Goal: Information Seeking & Learning: Learn about a topic

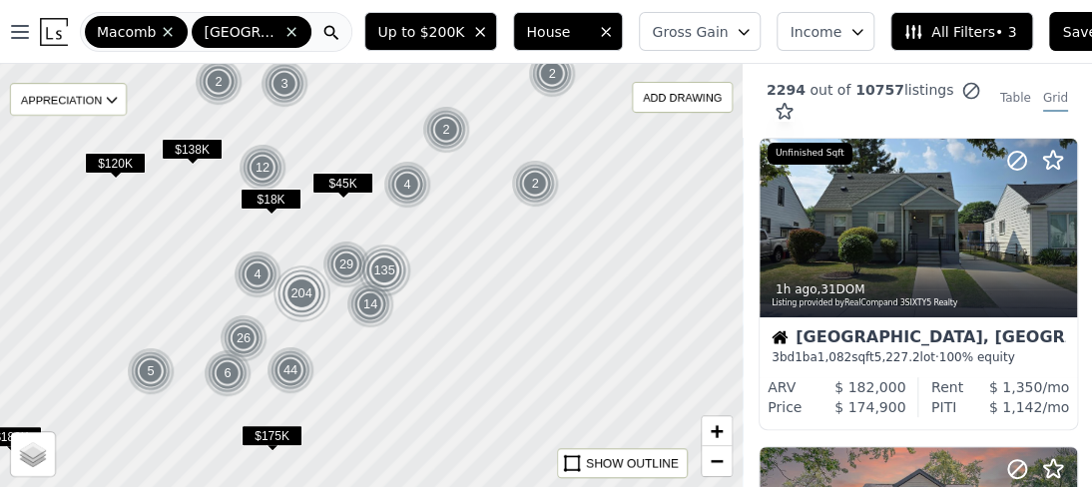
click at [48, 29] on img at bounding box center [54, 32] width 28 height 28
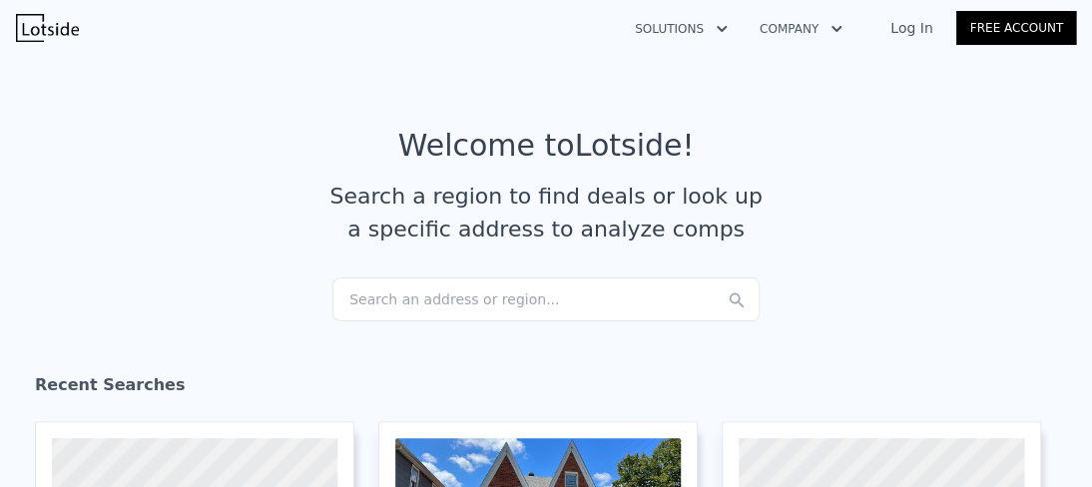
click at [376, 300] on div "Search an address or region..." at bounding box center [545, 299] width 427 height 44
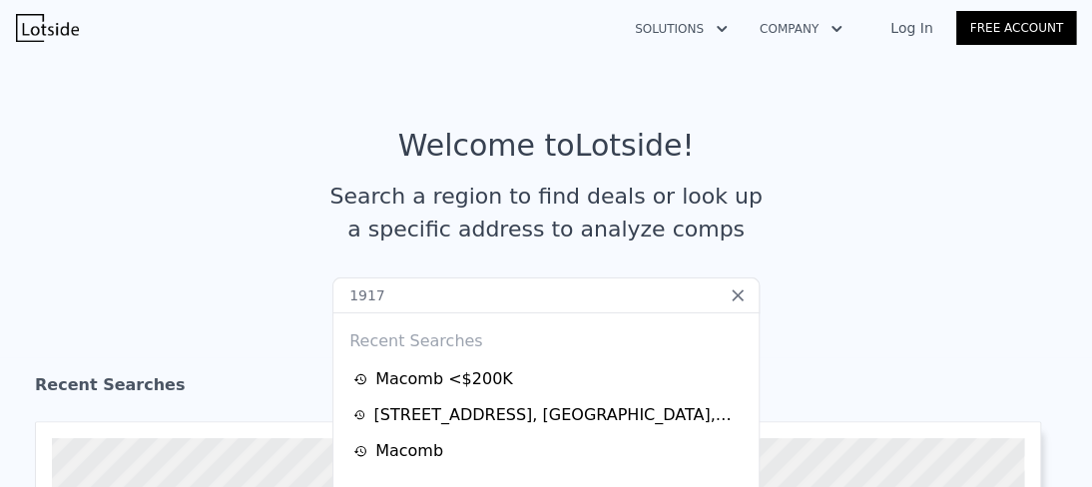
drag, startPoint x: 396, startPoint y: 302, endPoint x: 275, endPoint y: 292, distance: 121.2
click at [275, 292] on section "Welcome to Lotside ! Search a region to find deals or look up a specific addres…" at bounding box center [546, 202] width 1092 height 309
paste input "[STREET_ADDRESS]"
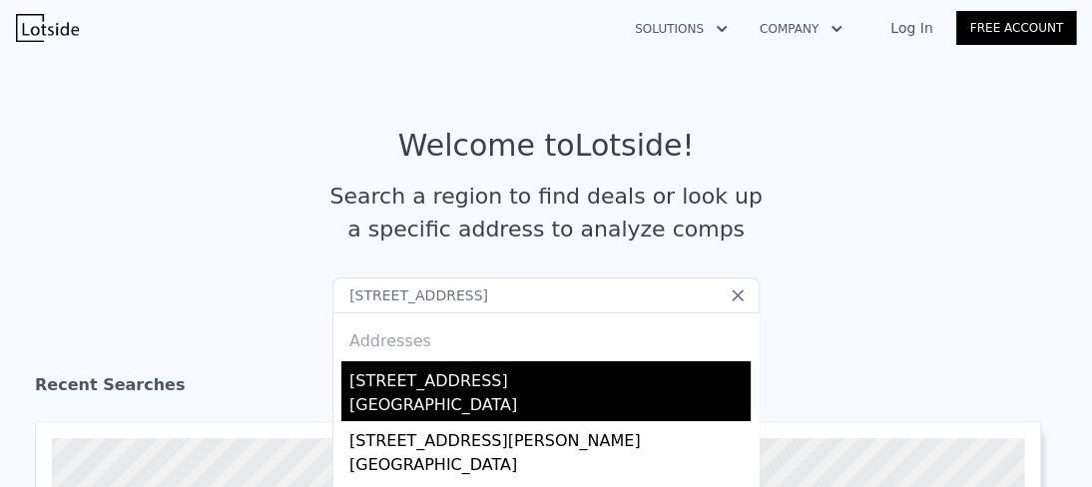
type input "[STREET_ADDRESS]"
click at [390, 392] on div "[STREET_ADDRESS]" at bounding box center [549, 377] width 401 height 32
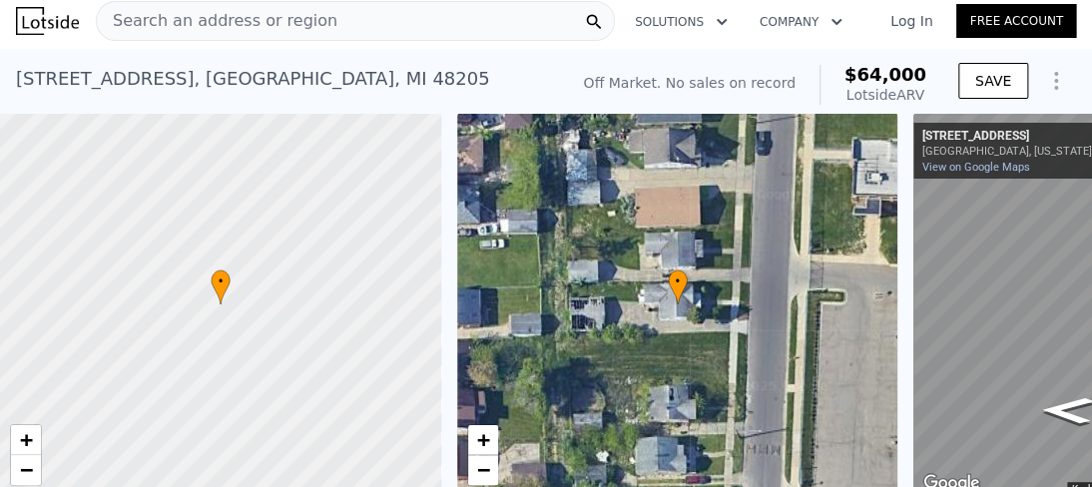
scroll to position [16, 0]
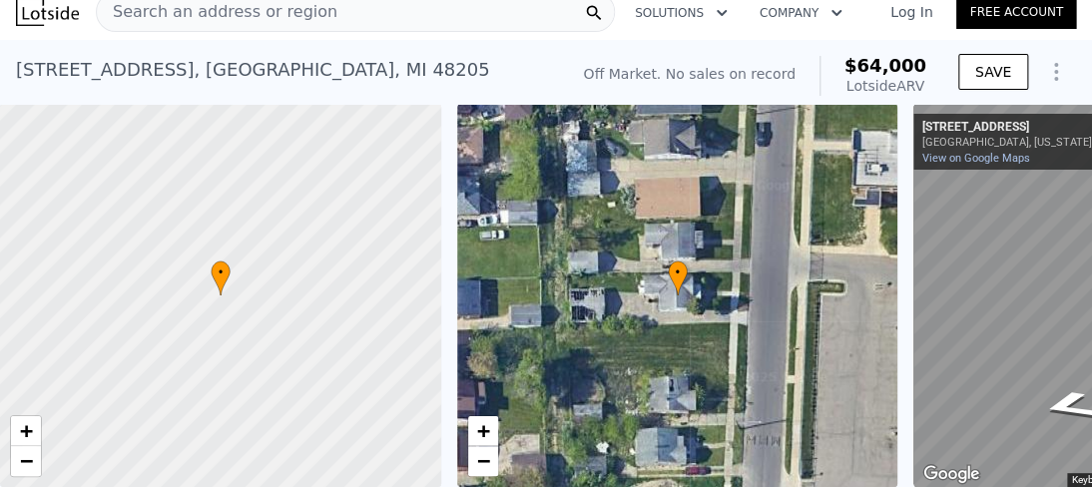
click at [683, 367] on div "• + − • + − ← Move left → Move right ↑ Move up ↓ Move down + Zoom in - Zoom out…" at bounding box center [546, 295] width 1092 height 383
click at [834, 351] on div "• + − • + − ← Move left → Move right ↑ Move up ↓ Move down + Zoom in - Zoom out…" at bounding box center [546, 295] width 1092 height 383
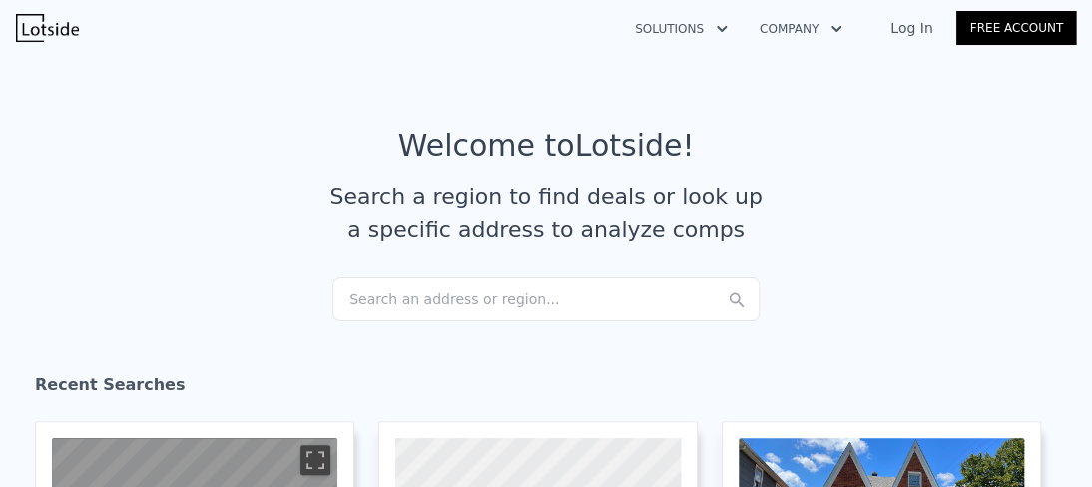
click at [184, 277] on section "Welcome to Lotside ! Search a region to find deals or look up a specific addres…" at bounding box center [546, 202] width 1092 height 309
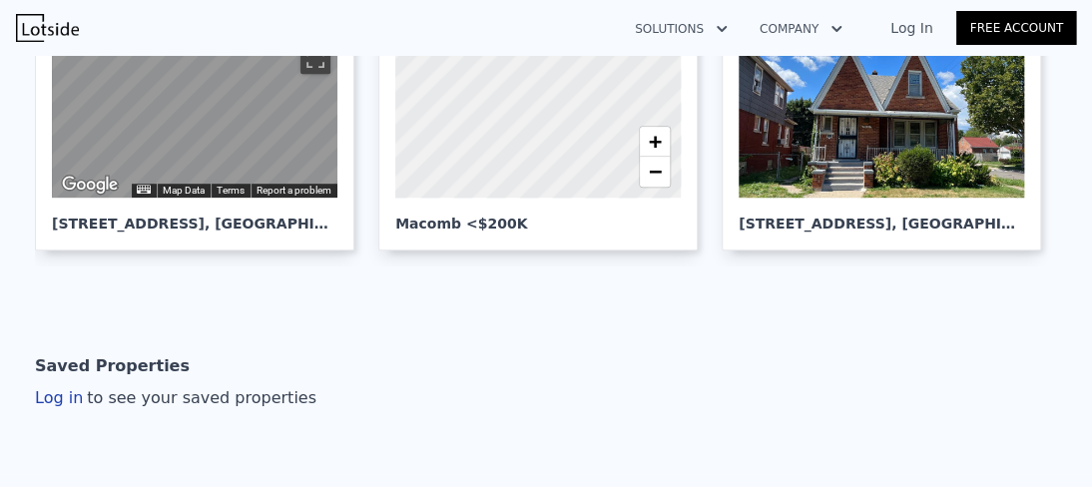
click at [184, 277] on div "Welcome to Lotside ! Search a region to find deals or look up a specific addres…" at bounding box center [546, 80] width 1092 height 867
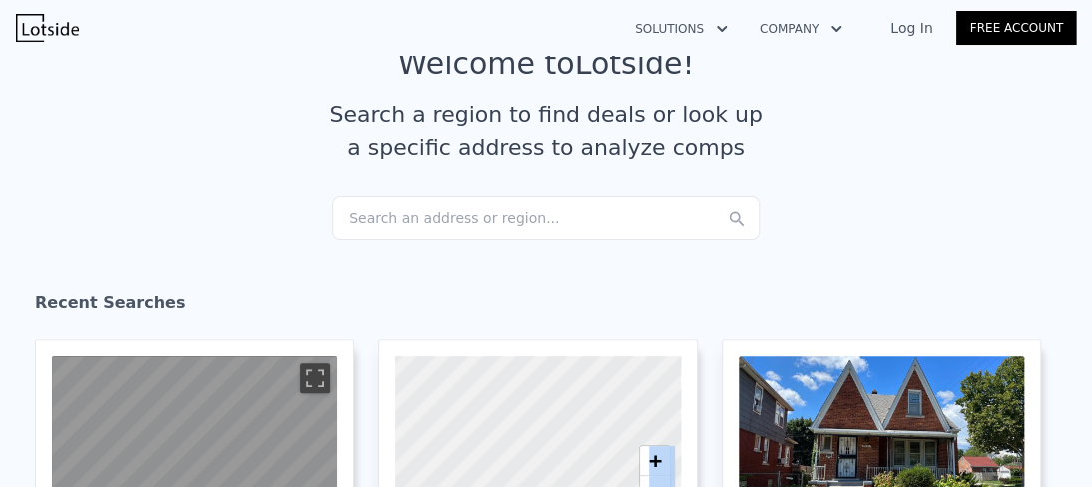
scroll to position [80, 0]
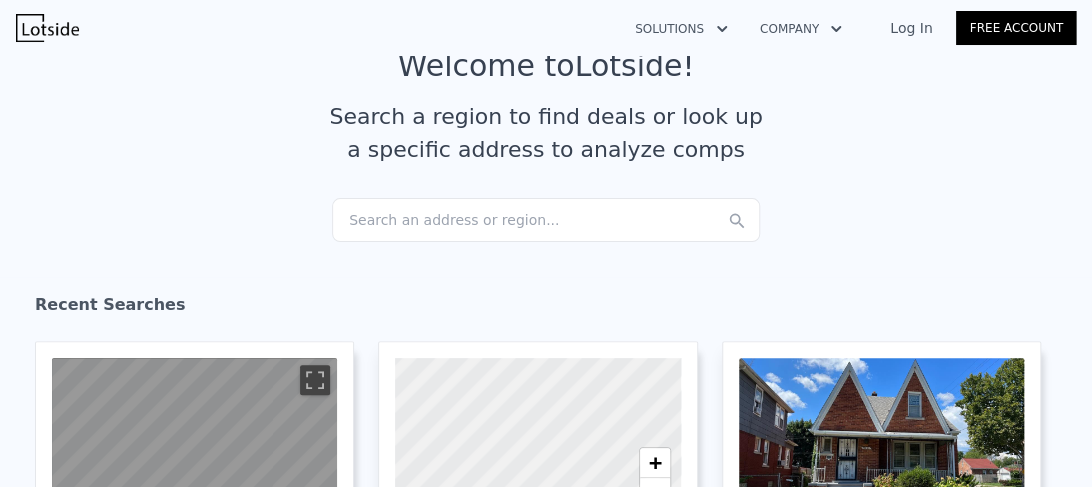
click at [406, 213] on div "Search an address or region..." at bounding box center [545, 220] width 427 height 44
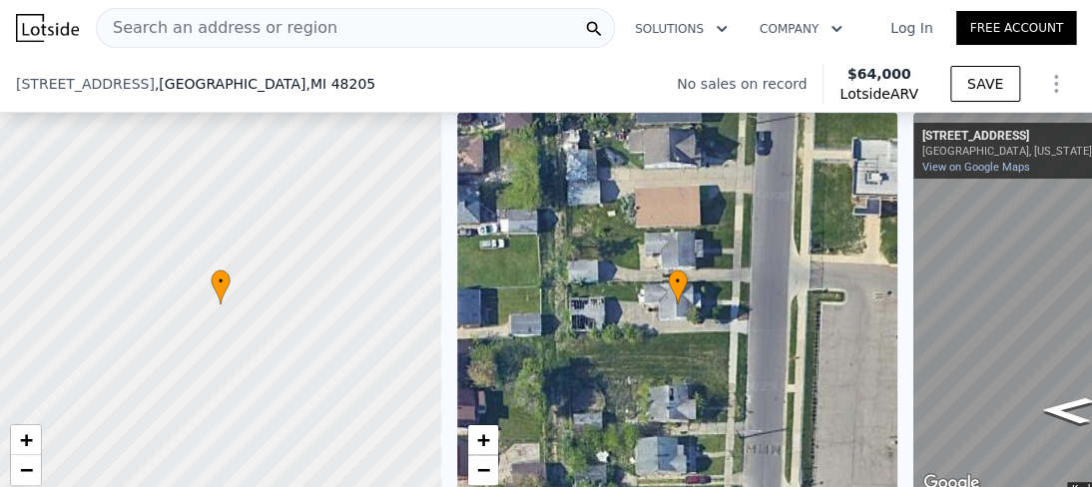
scroll to position [311, 0]
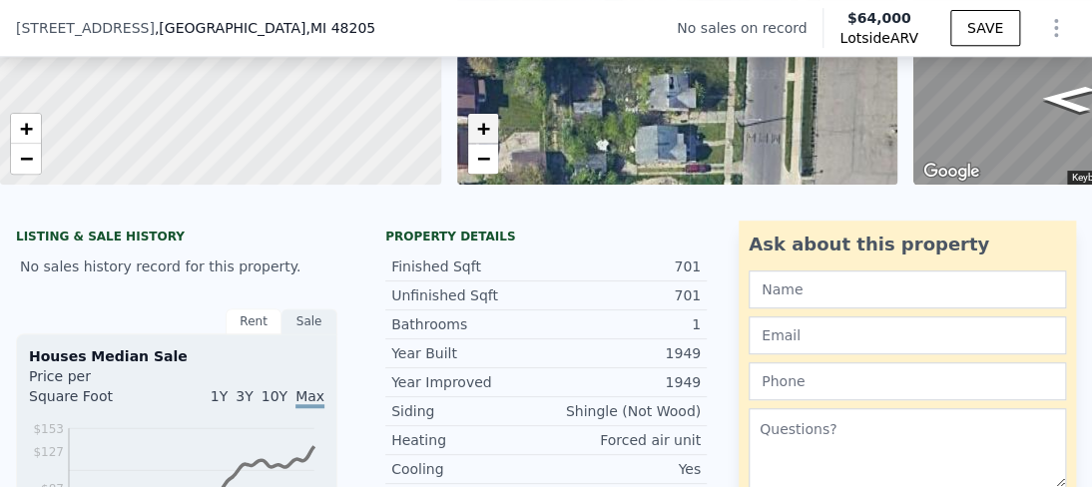
click at [481, 132] on span "+" at bounding box center [482, 128] width 13 height 25
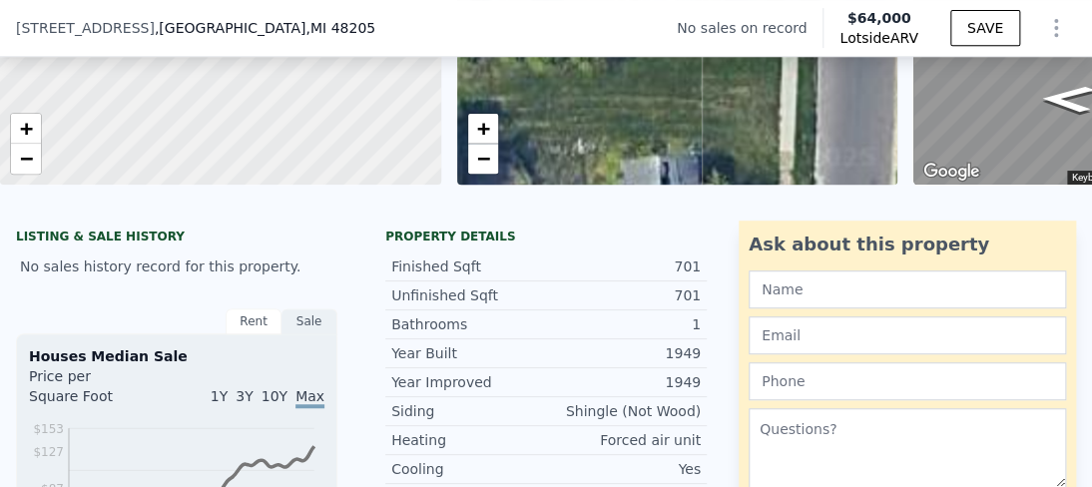
scroll to position [112, 0]
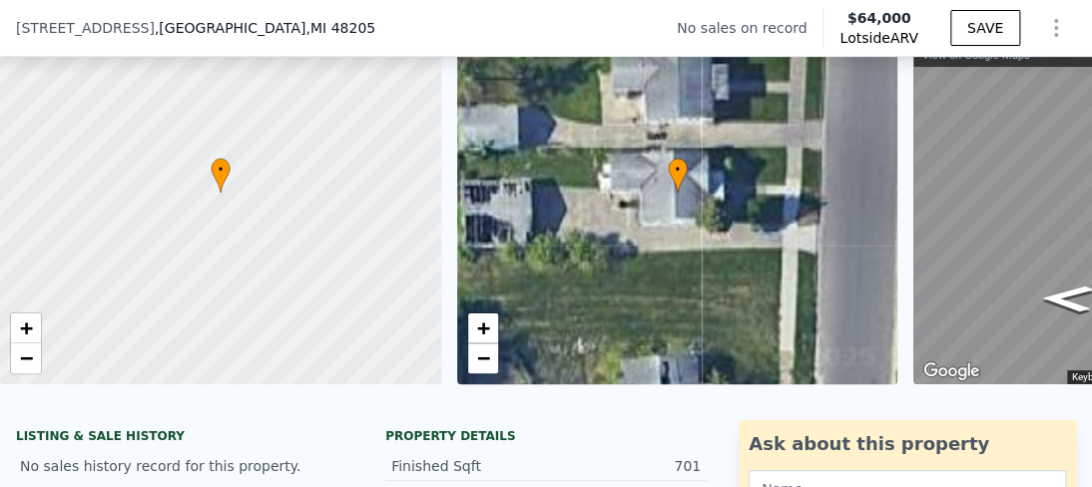
click at [481, 132] on div "• + −" at bounding box center [677, 192] width 441 height 383
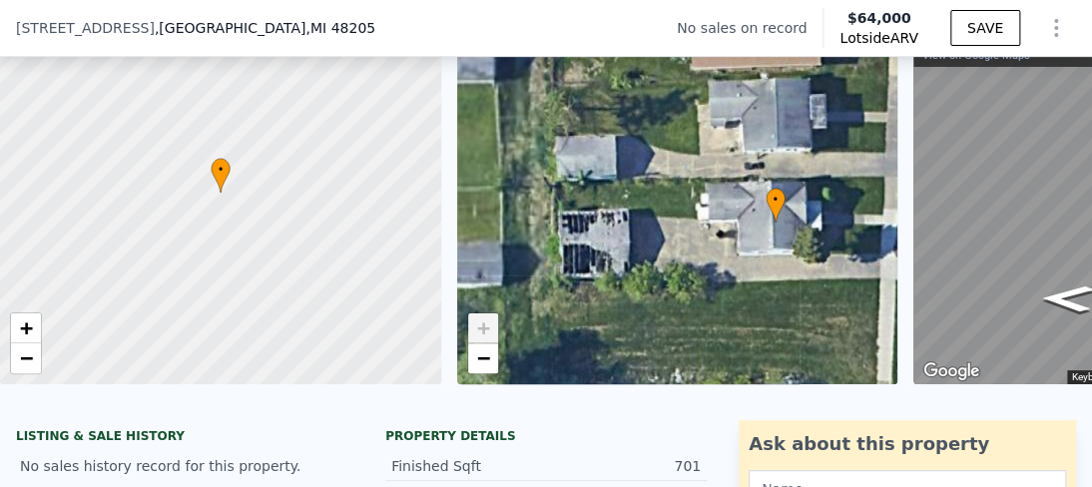
click at [481, 132] on div "• + −" at bounding box center [677, 192] width 441 height 383
click at [476, 332] on span "+" at bounding box center [482, 327] width 13 height 25
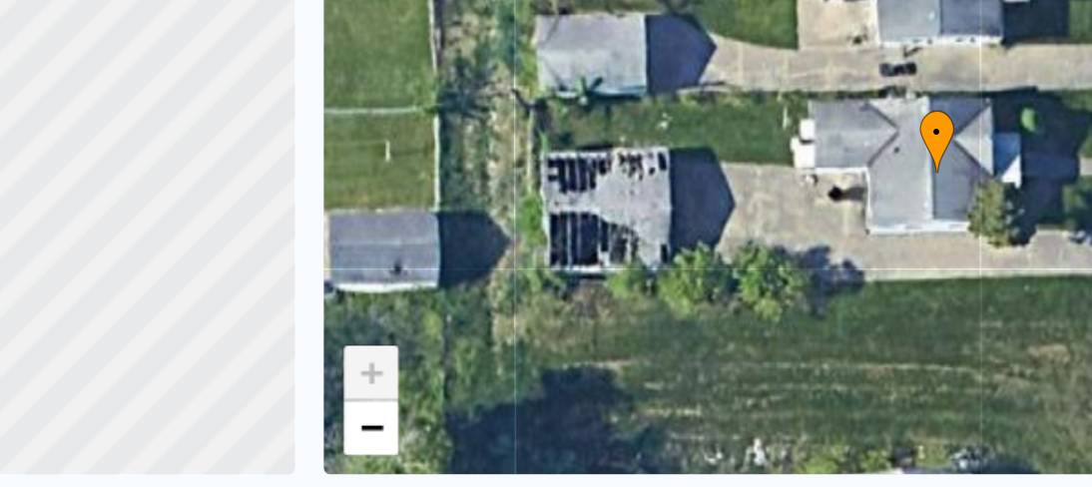
drag, startPoint x: 684, startPoint y: 271, endPoint x: 702, endPoint y: 267, distance: 18.4
click at [702, 267] on div "• + −" at bounding box center [677, 192] width 441 height 383
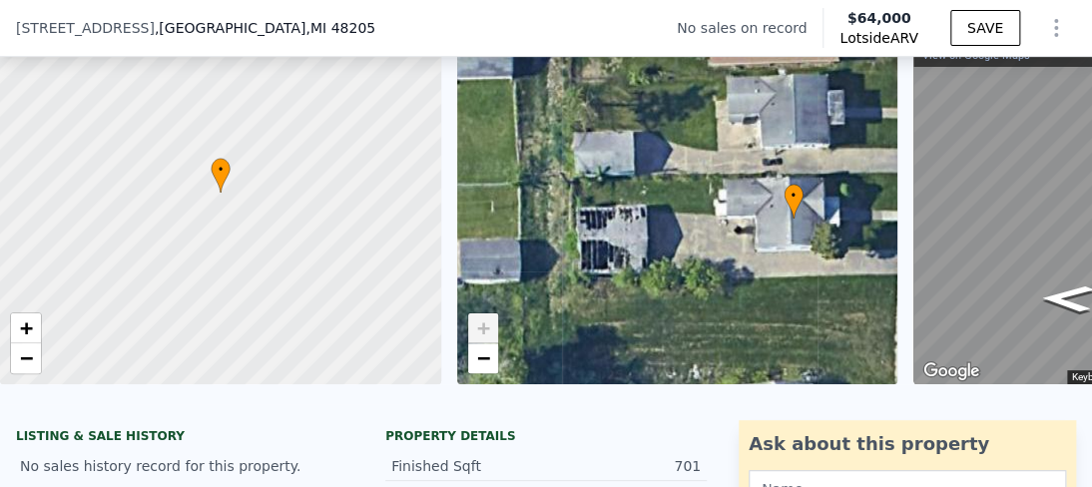
click at [480, 332] on span "+" at bounding box center [482, 327] width 13 height 25
drag, startPoint x: 529, startPoint y: 398, endPoint x: 552, endPoint y: 398, distance: 23.0
click at [552, 398] on div at bounding box center [546, 394] width 1092 height 20
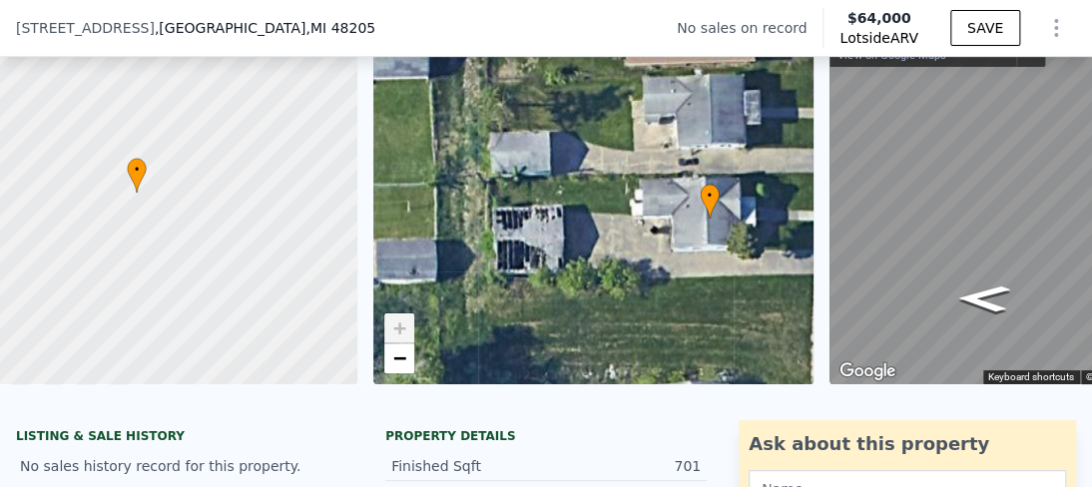
scroll to position [0, 8]
